Goal: Communication & Community: Answer question/provide support

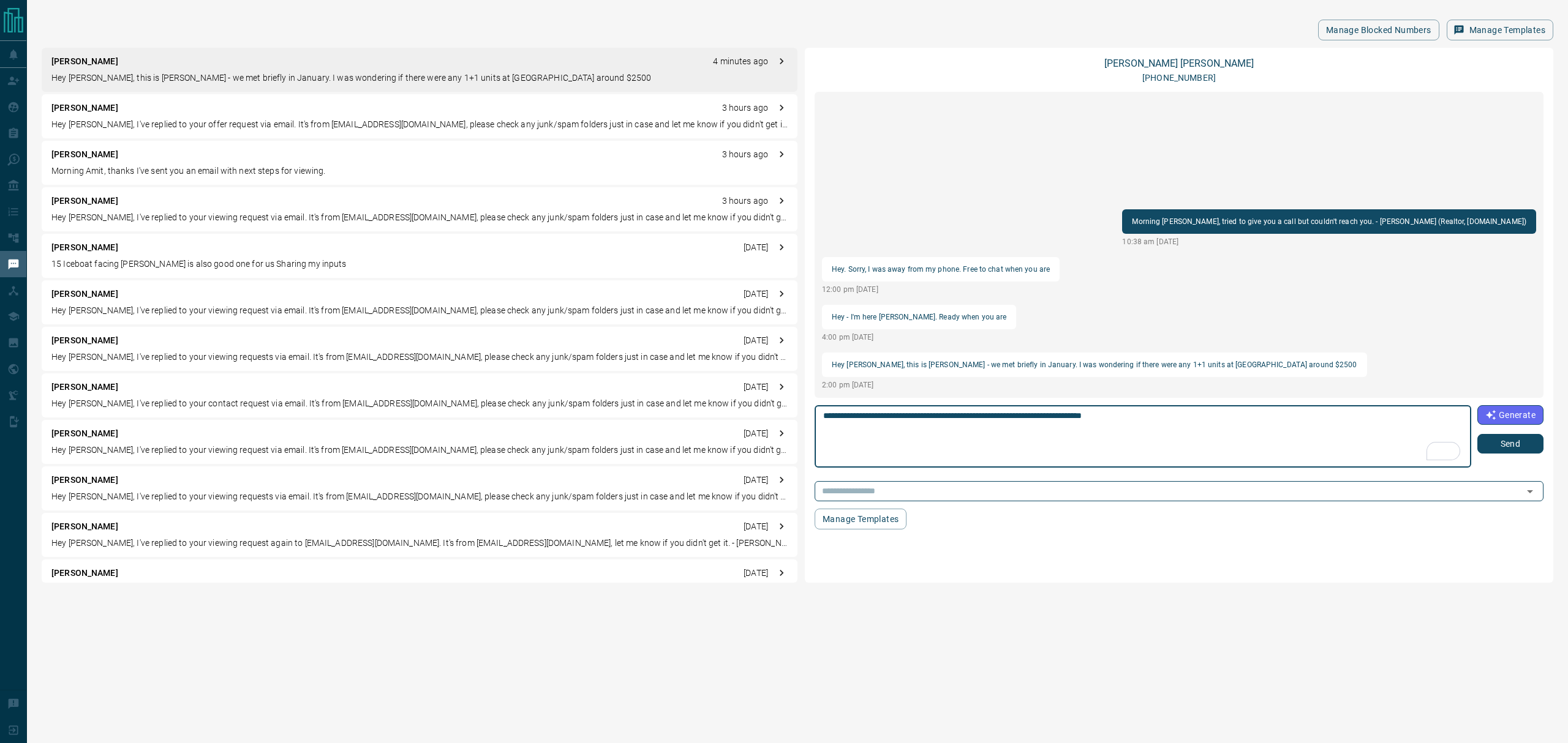
click at [1489, 448] on button "Send" at bounding box center [1510, 444] width 66 height 19
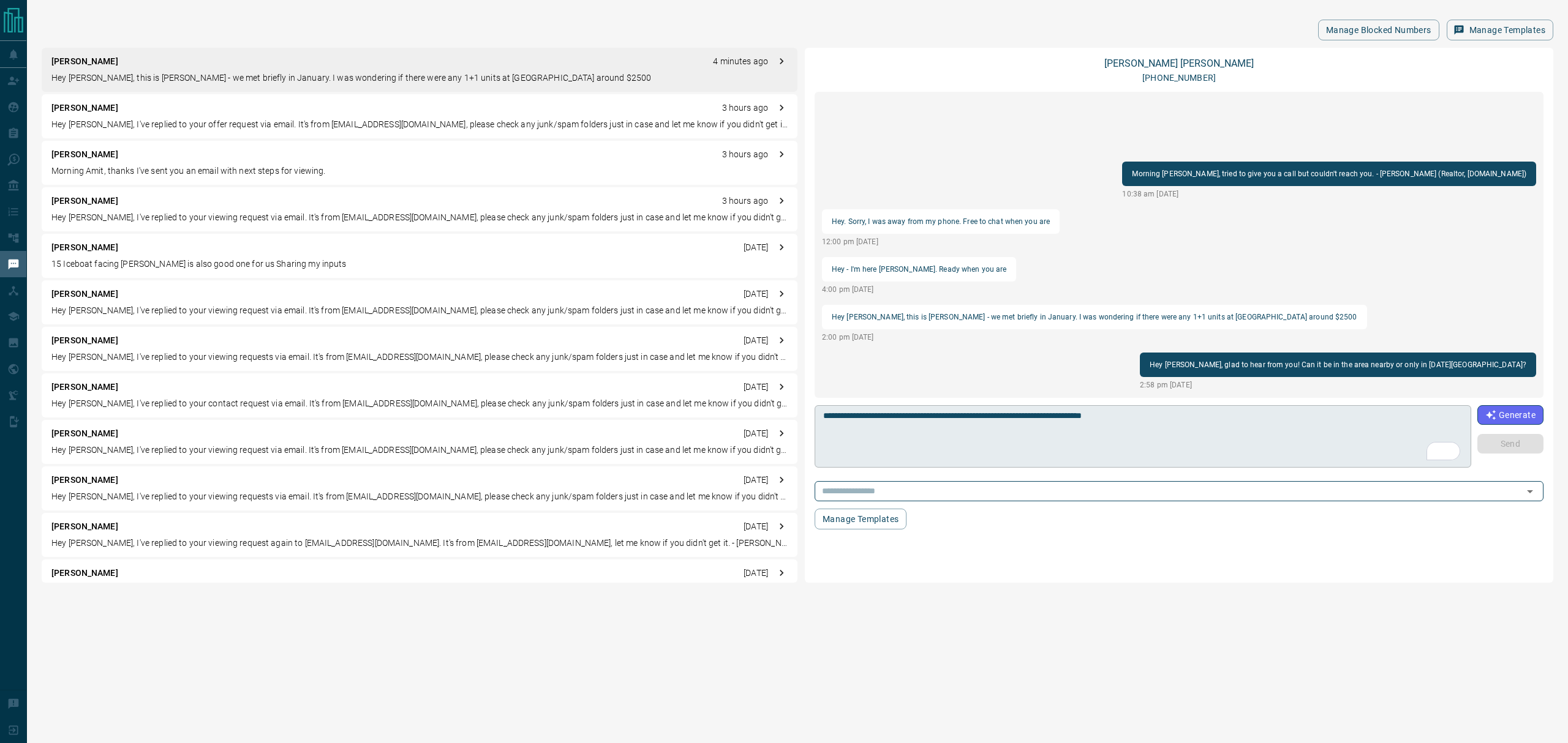
click at [1022, 441] on textarea "**********" at bounding box center [1143, 437] width 639 height 52
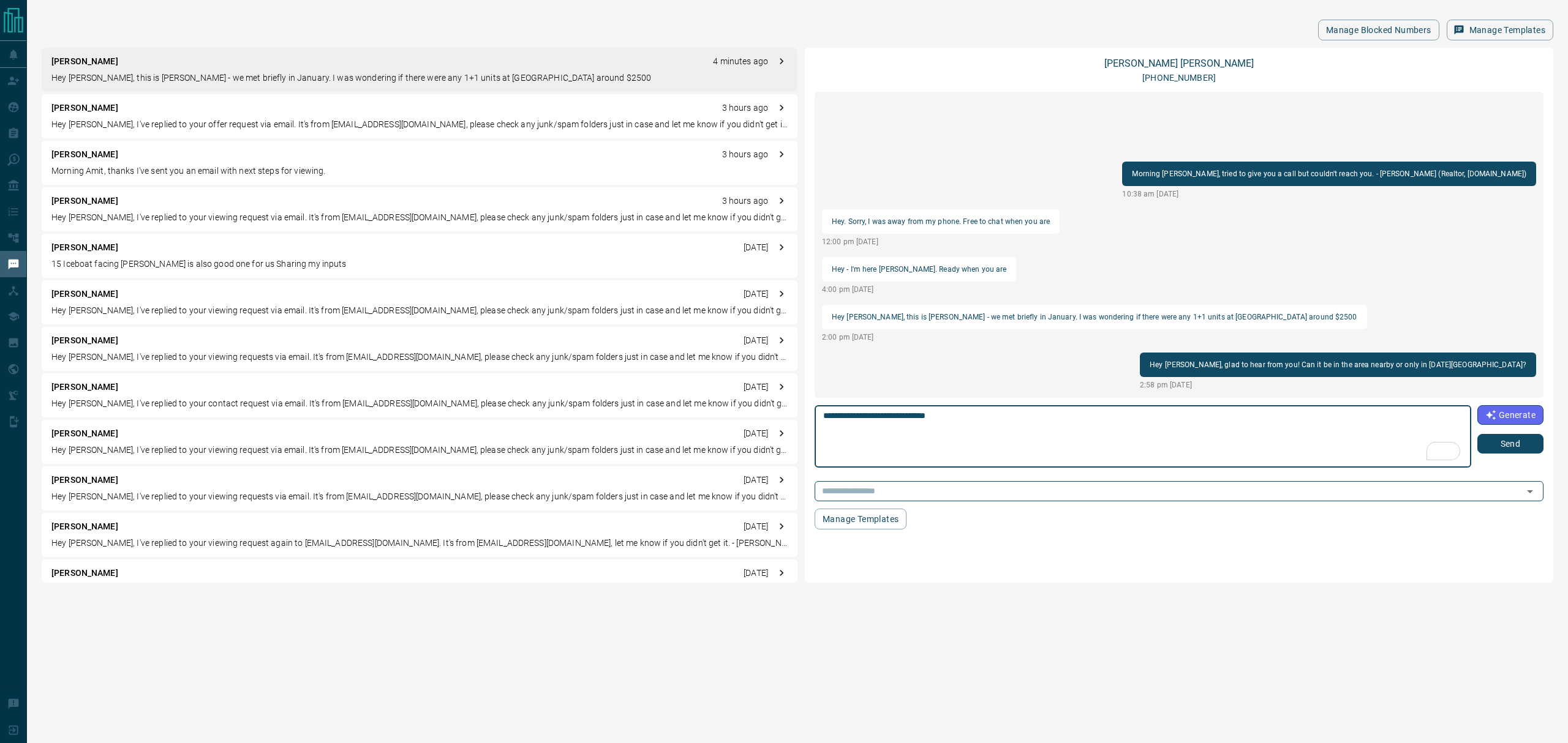
type textarea "**********"
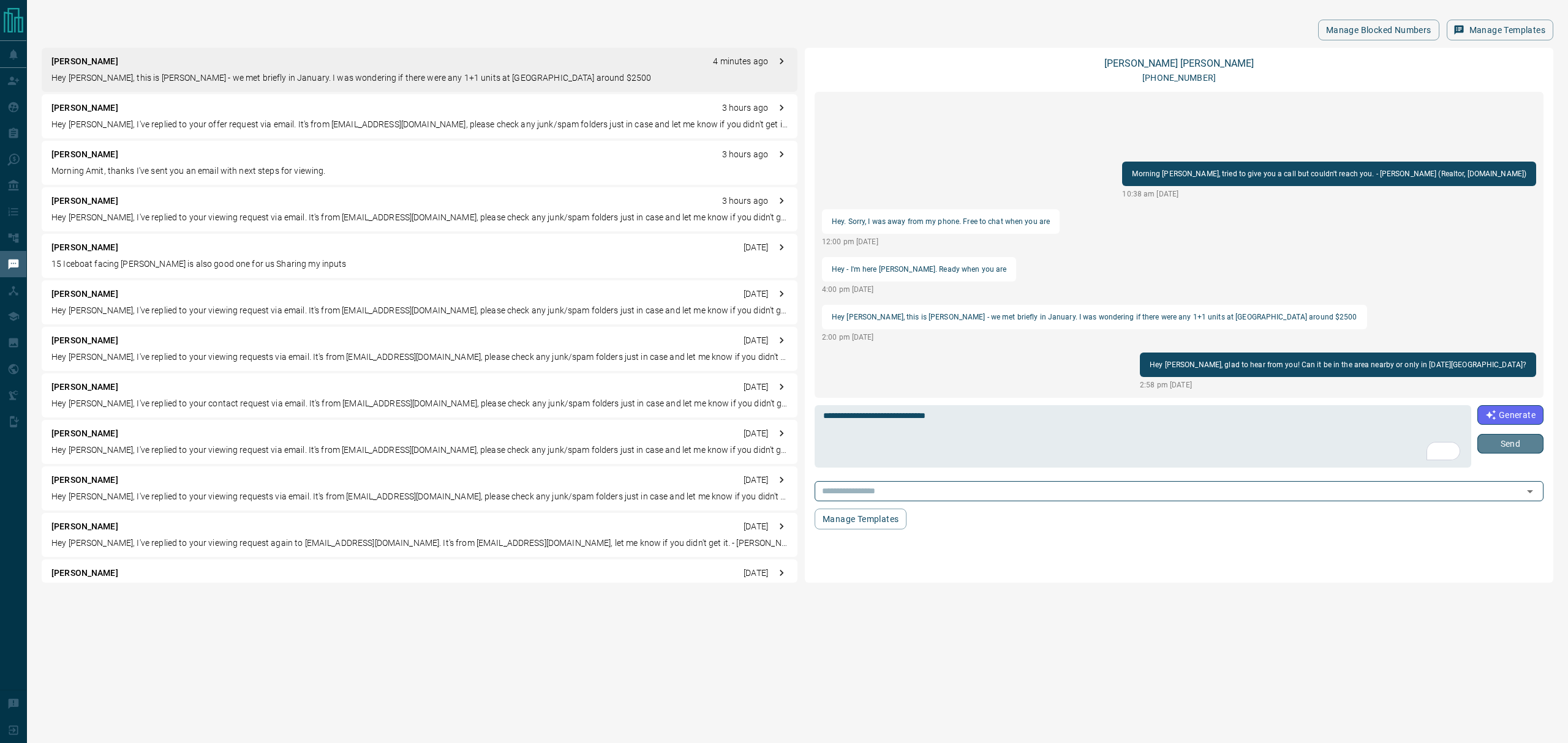
click at [1503, 450] on button "Send" at bounding box center [1510, 444] width 66 height 19
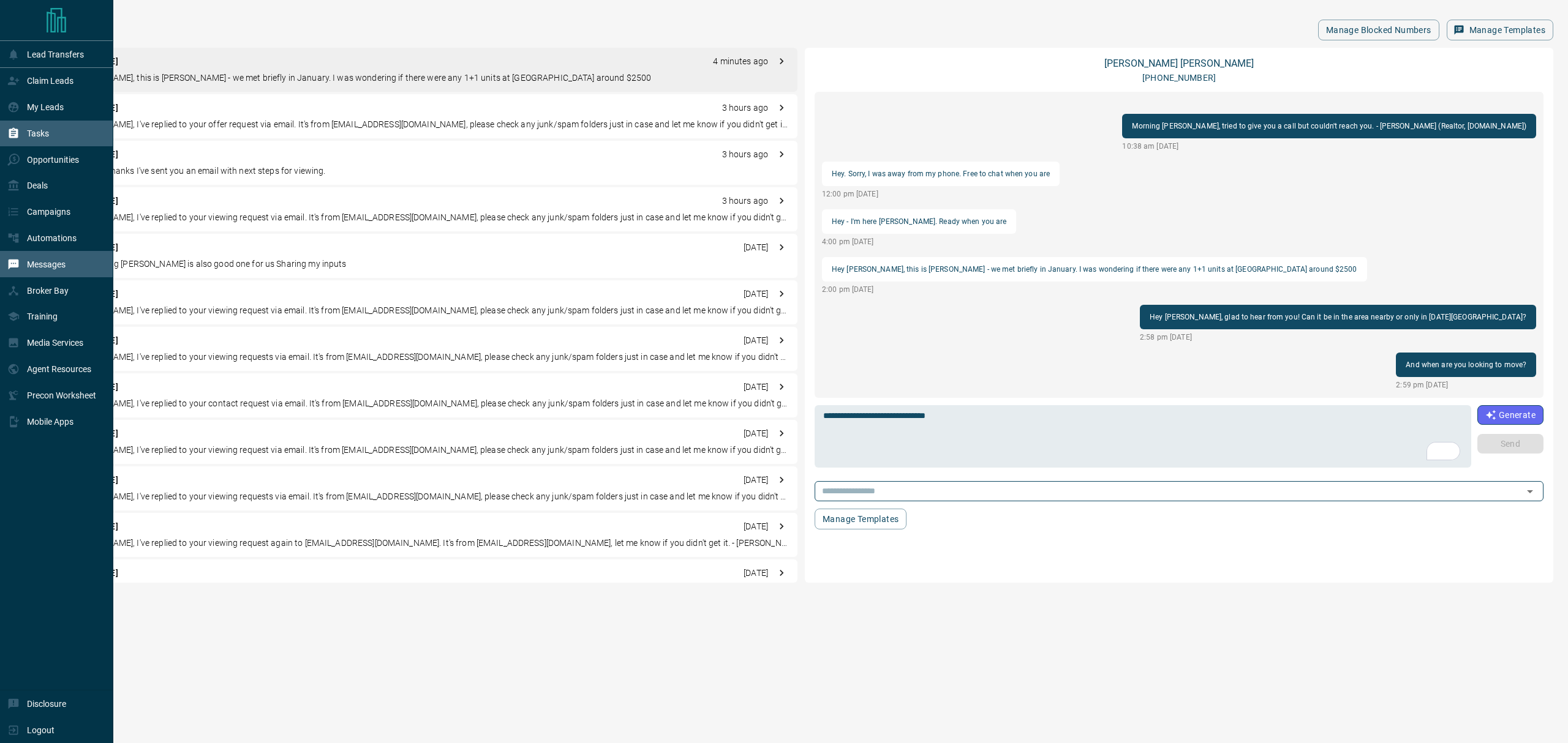
click at [10, 130] on icon at bounding box center [13, 133] width 12 height 12
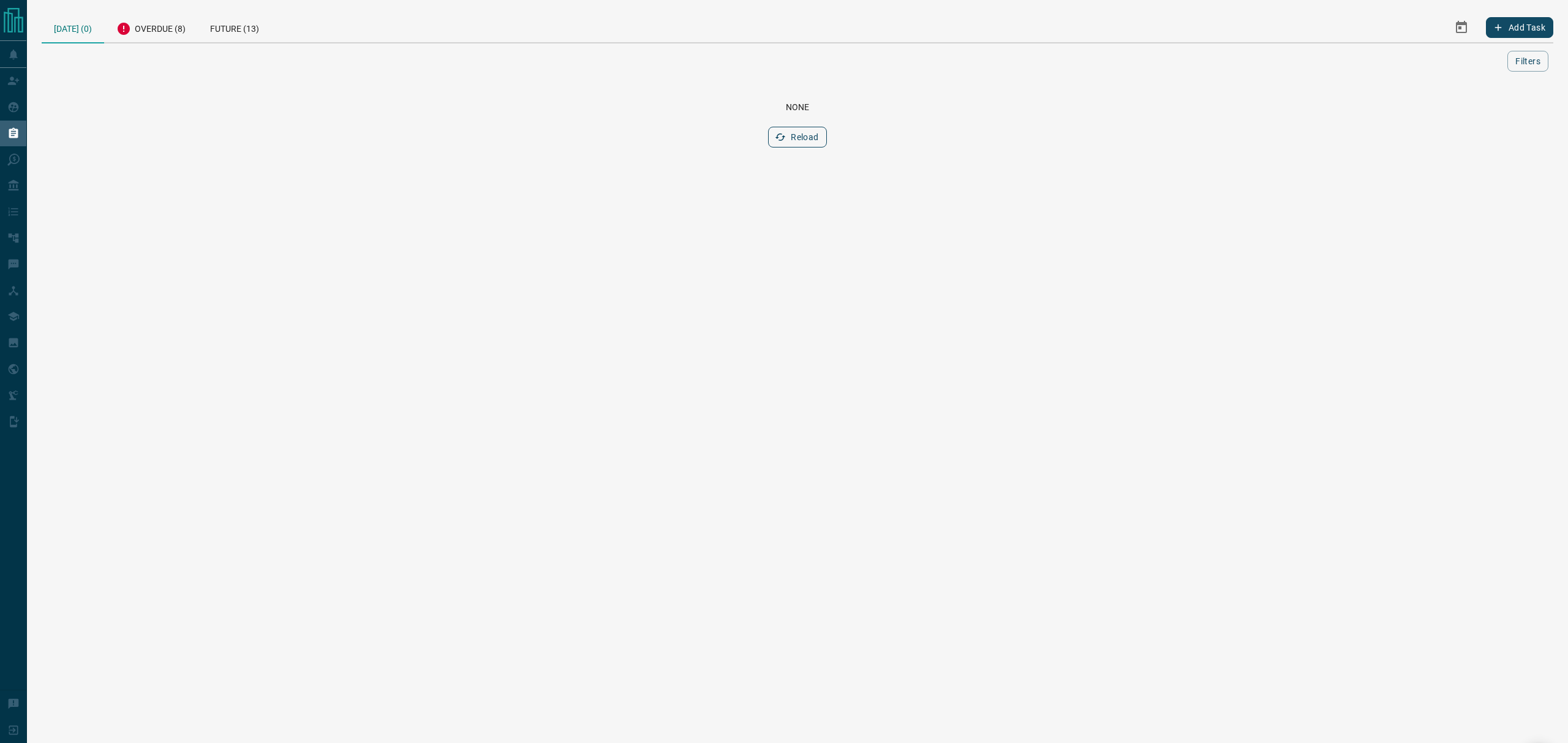
click at [785, 133] on icon "button" at bounding box center [780, 137] width 11 height 11
click at [180, 25] on div "Overdue (8)" at bounding box center [153, 27] width 94 height 30
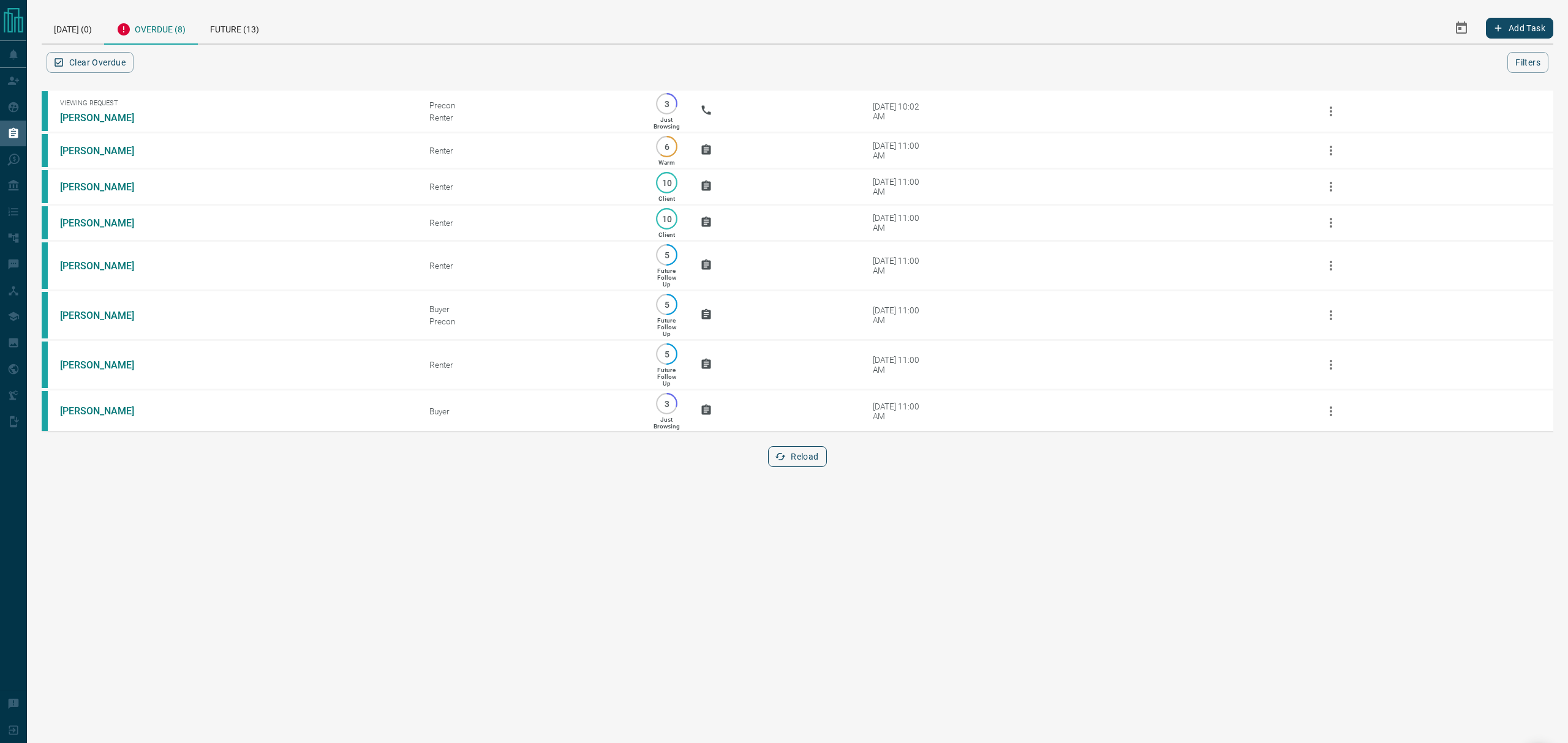
click at [803, 463] on button "Reload" at bounding box center [797, 456] width 58 height 21
click at [77, 25] on div "[DATE] (0)" at bounding box center [73, 28] width 62 height 31
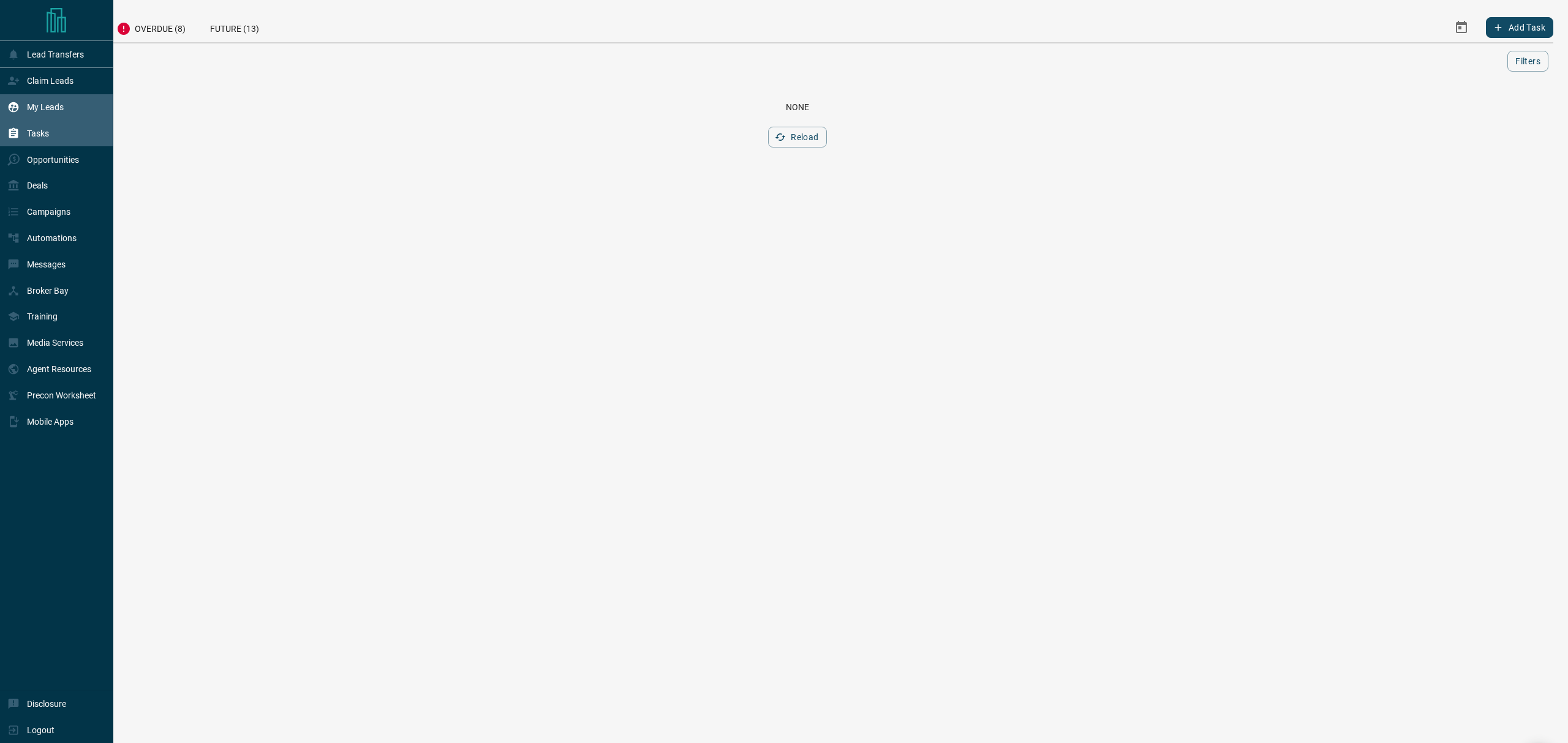
click at [1, 108] on div "My Leads" at bounding box center [56, 107] width 113 height 26
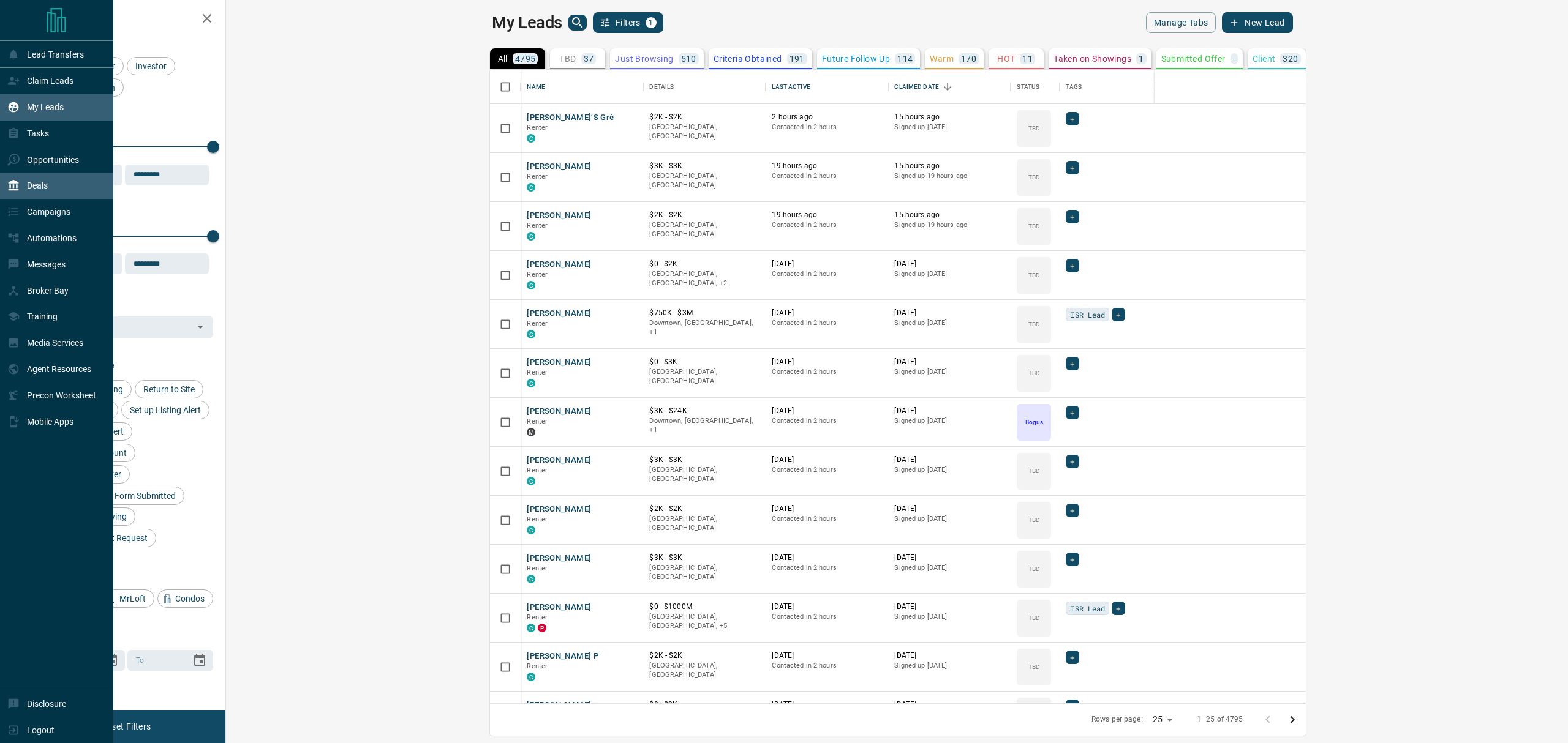
scroll to position [621, 1323]
click at [29, 189] on p "Deals" at bounding box center [37, 185] width 21 height 10
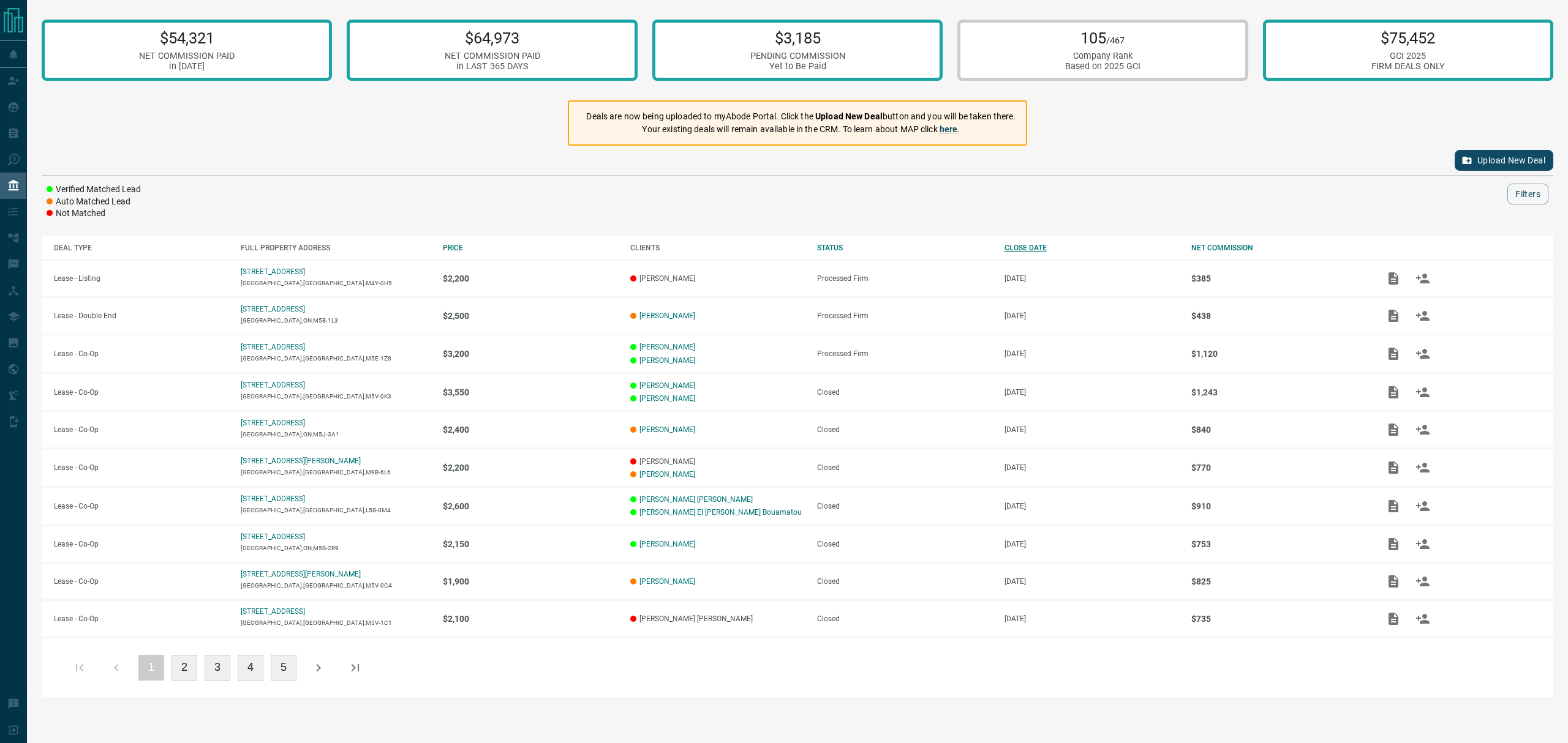
click at [1027, 248] on div "CLOSE DATE" at bounding box center [1091, 248] width 174 height 8
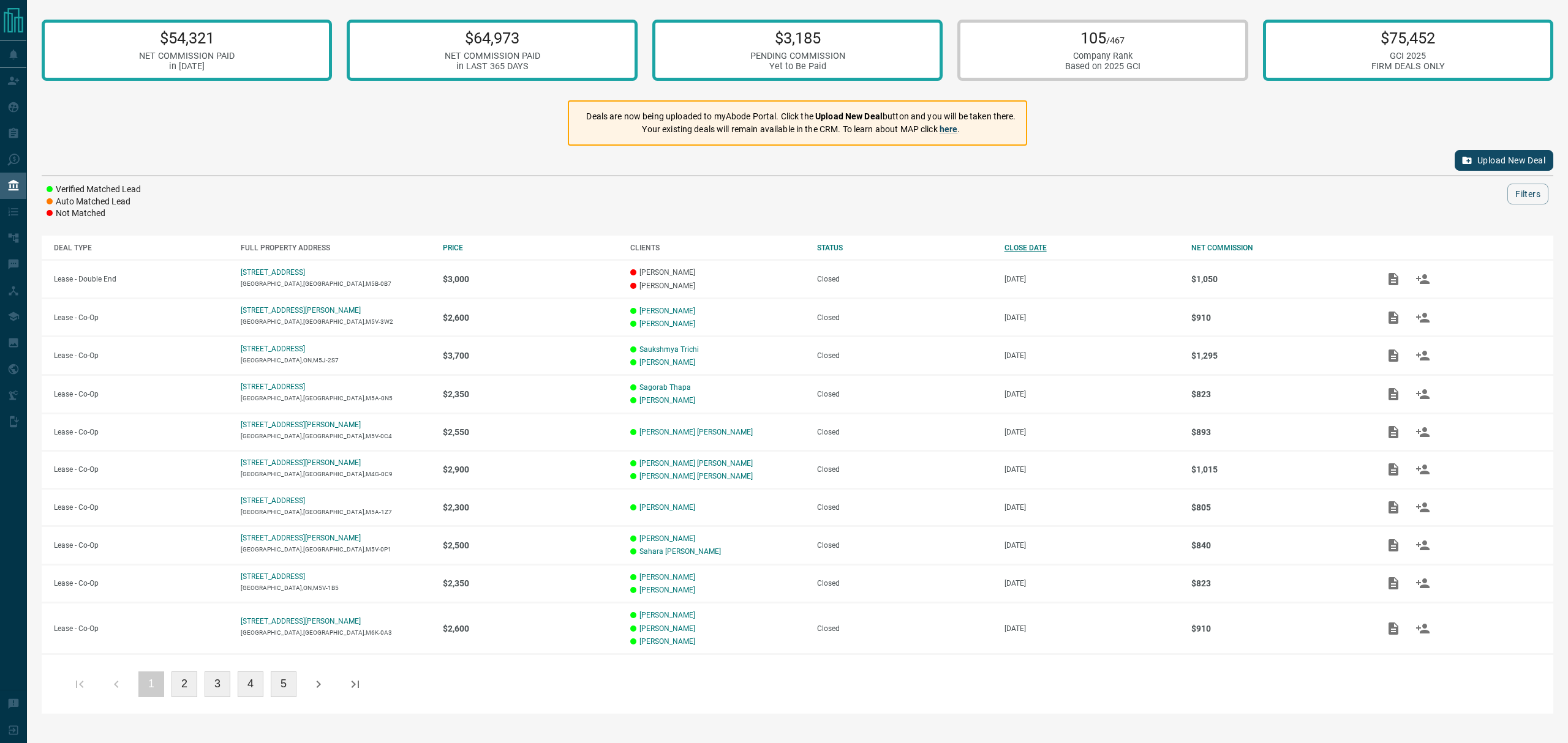
click at [1025, 248] on div "CLOSE DATE" at bounding box center [1091, 248] width 174 height 8
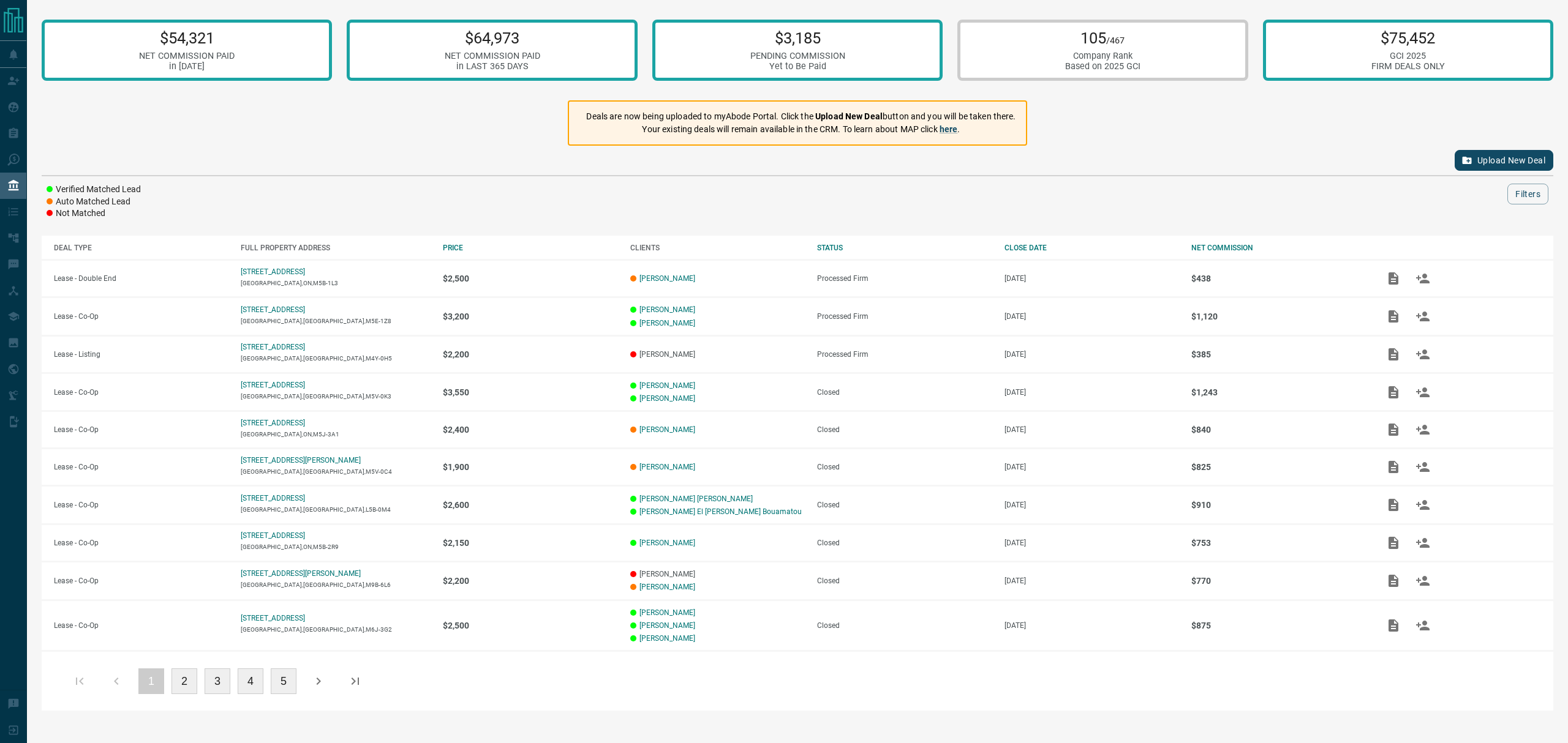
click at [376, 140] on div "$54,321 NET COMMISSION PAID in [DATE] $64,973 NET COMMISSION PAID in LAST 365 D…" at bounding box center [797, 361] width 1541 height 723
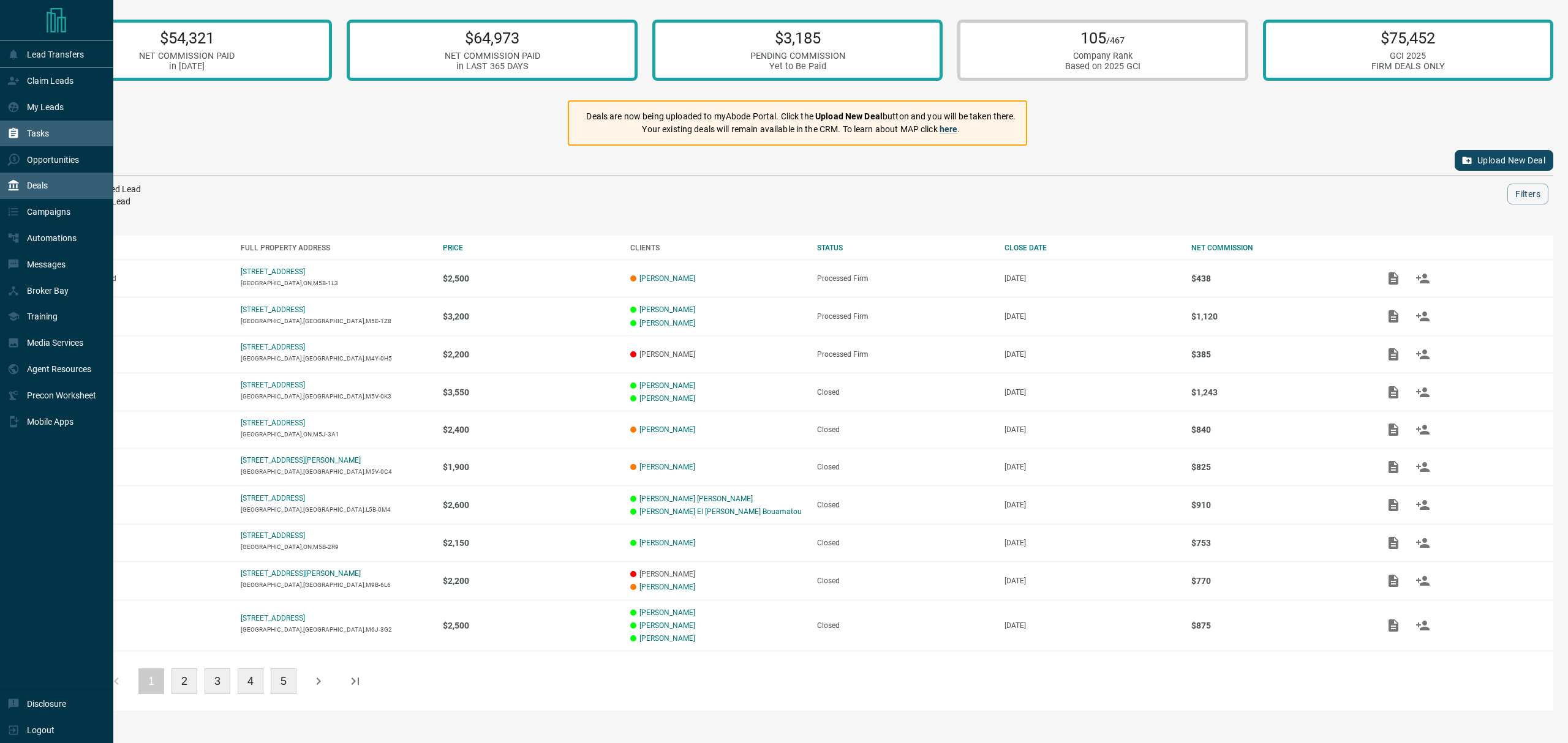
click at [44, 127] on div "Tasks" at bounding box center [28, 133] width 42 height 20
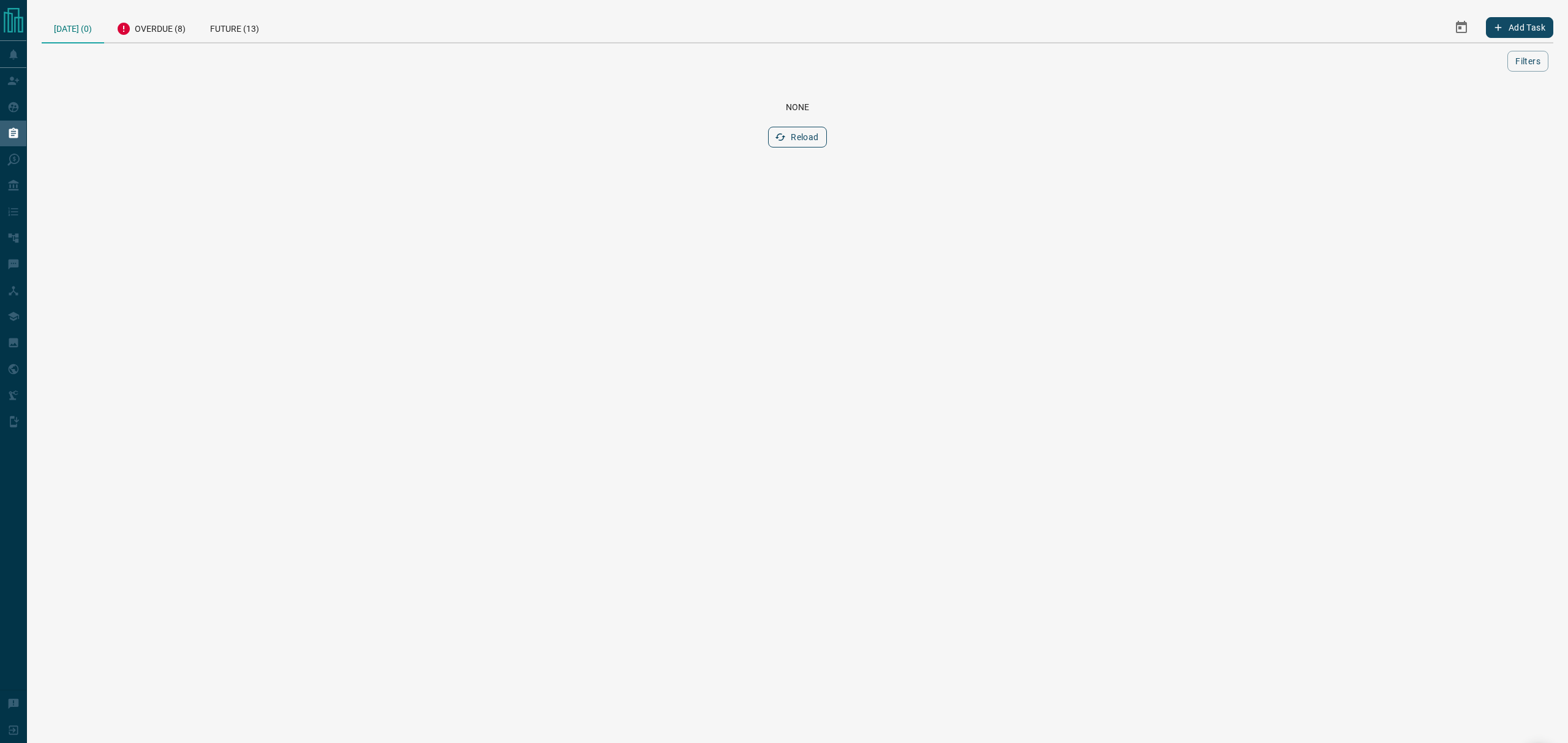
click at [781, 135] on icon "button" at bounding box center [781, 137] width 10 height 7
click at [128, 25] on icon at bounding box center [123, 28] width 12 height 12
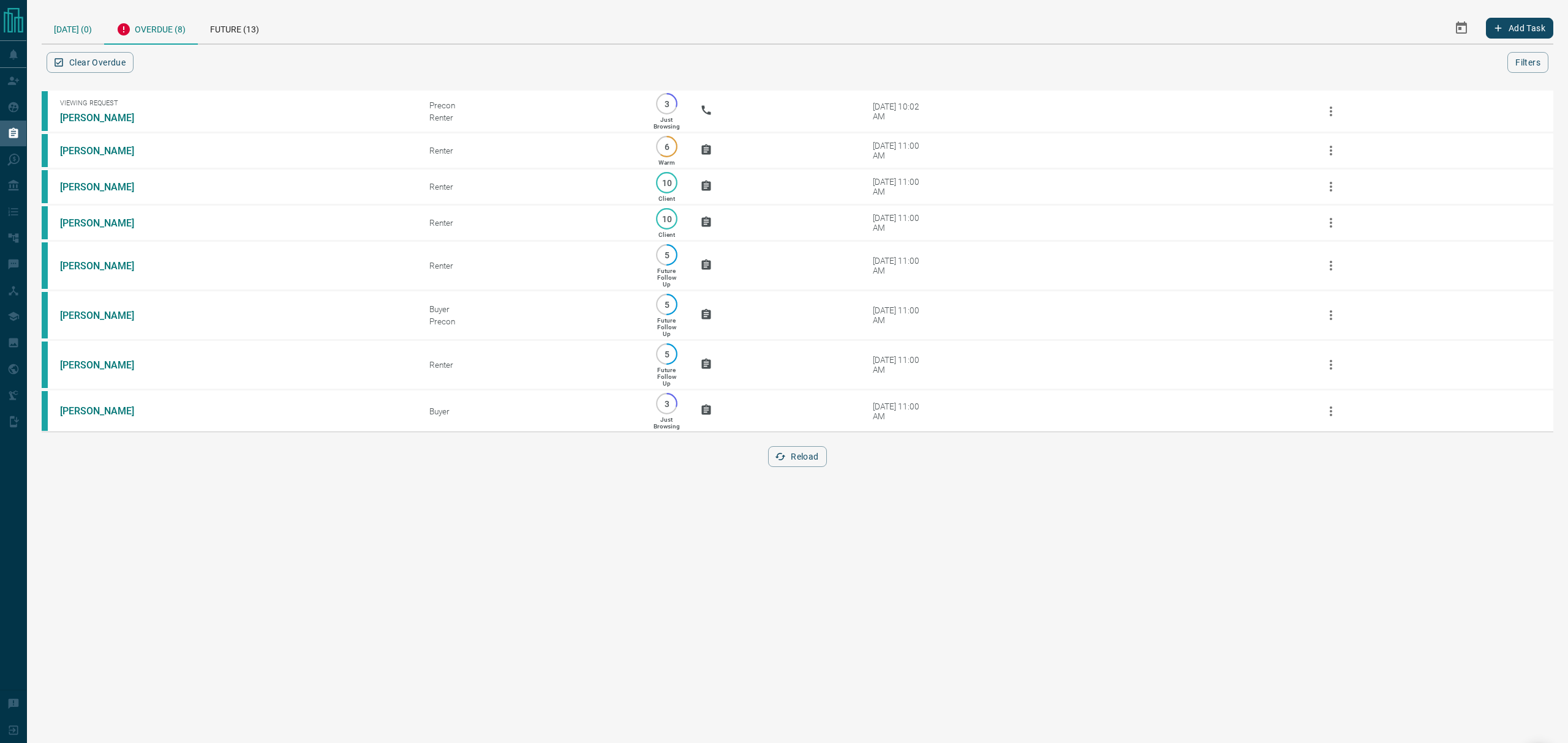
click at [57, 31] on div "[DATE] (0)" at bounding box center [73, 28] width 62 height 31
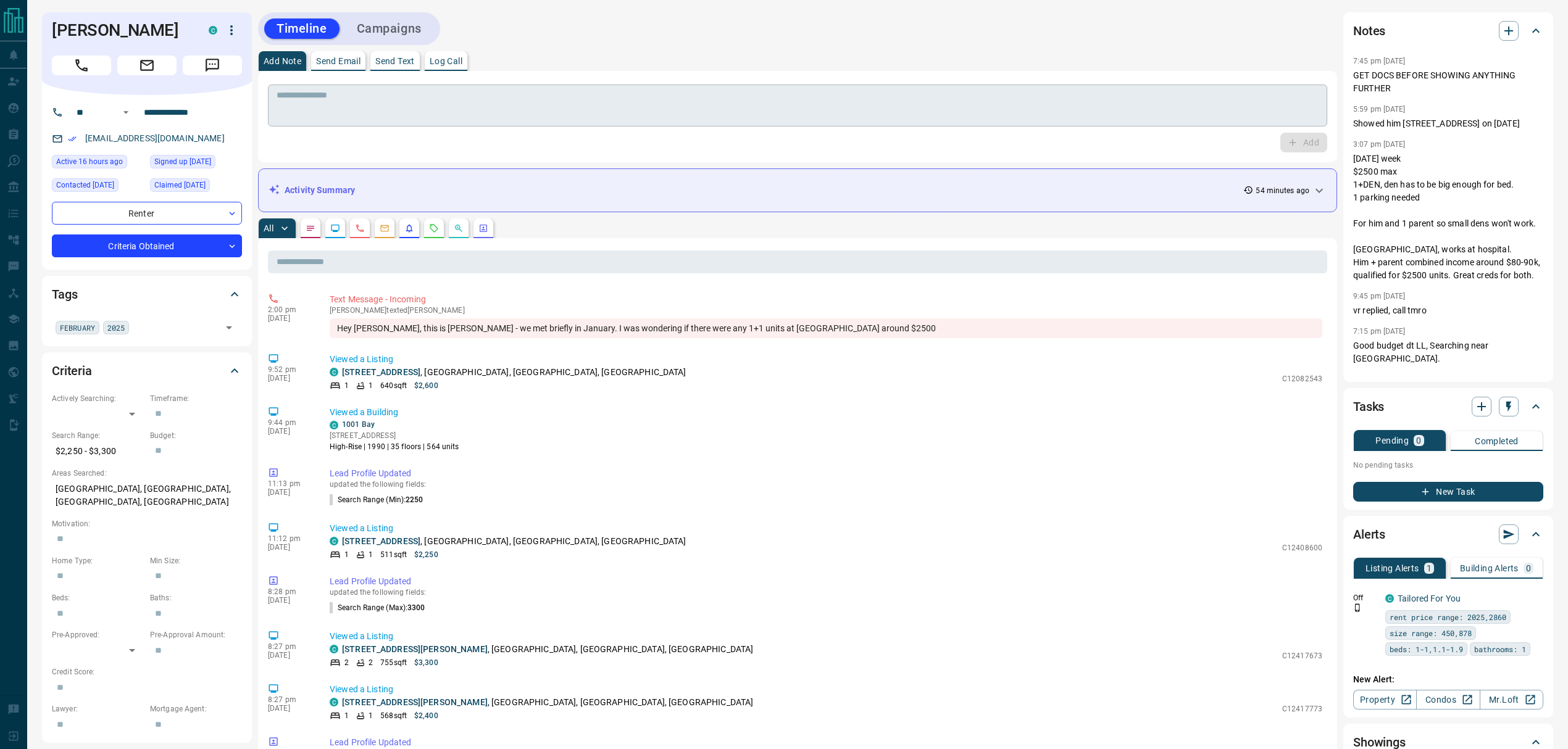
scroll to position [42, 0]
